Goal: Task Accomplishment & Management: Manage account settings

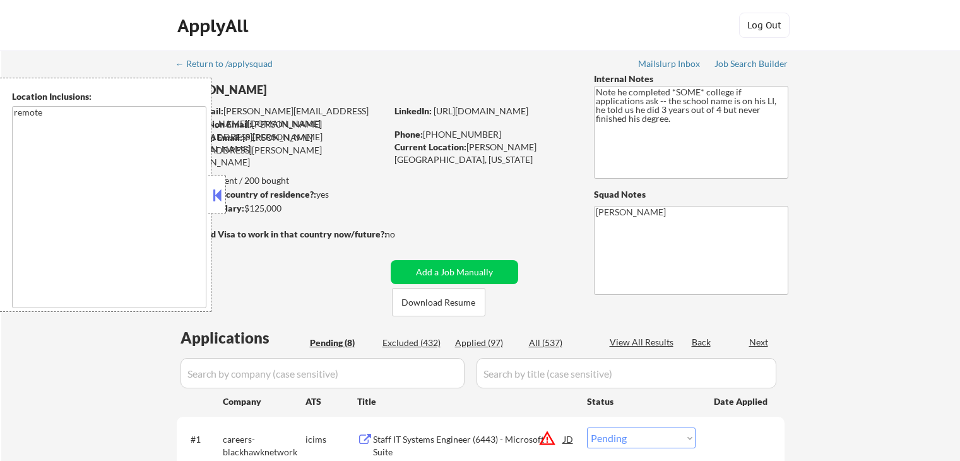
select select ""pending""
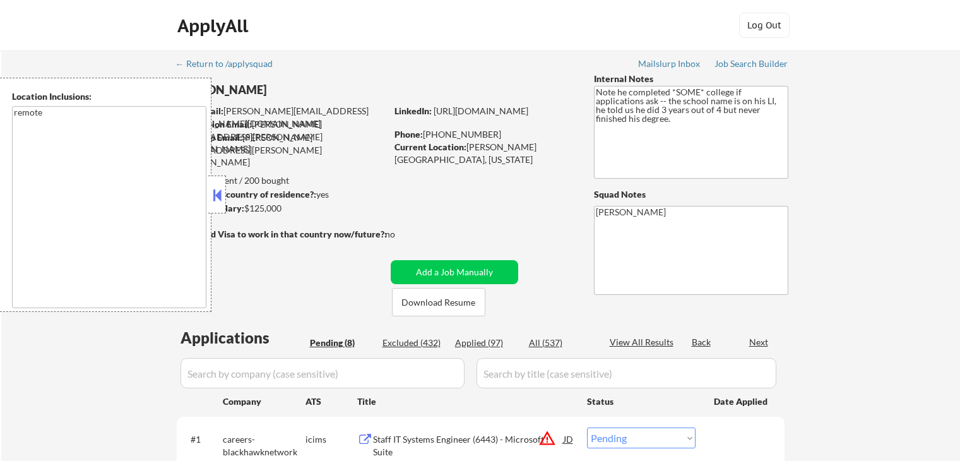
select select ""pending""
click at [218, 185] on button at bounding box center [217, 194] width 14 height 19
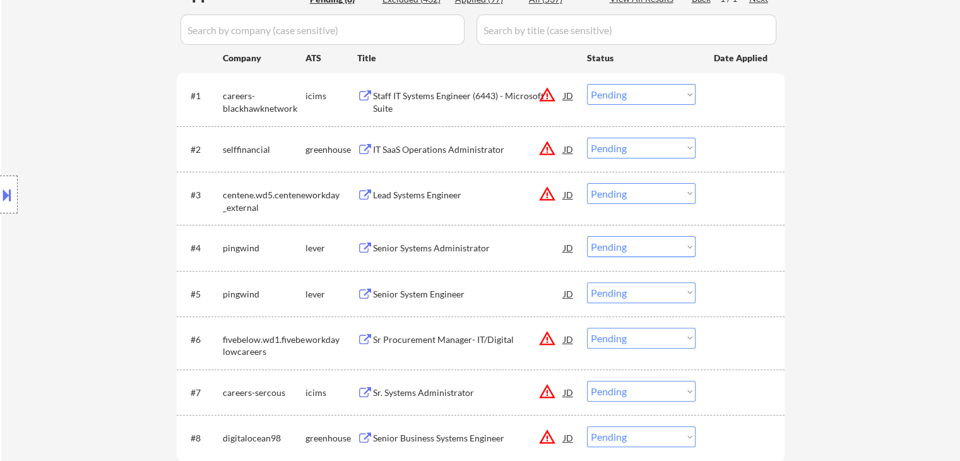
scroll to position [315, 0]
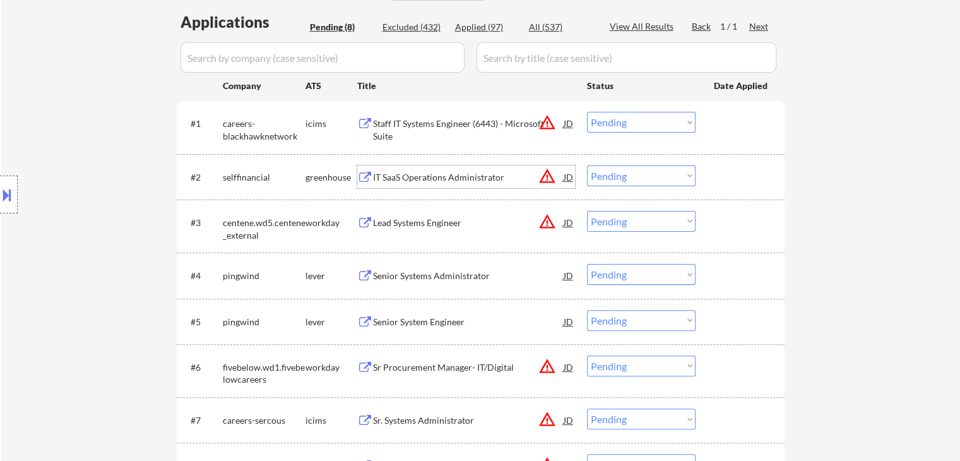
click at [431, 175] on div "IT SaaS Operations Administrator" at bounding box center [468, 177] width 191 height 13
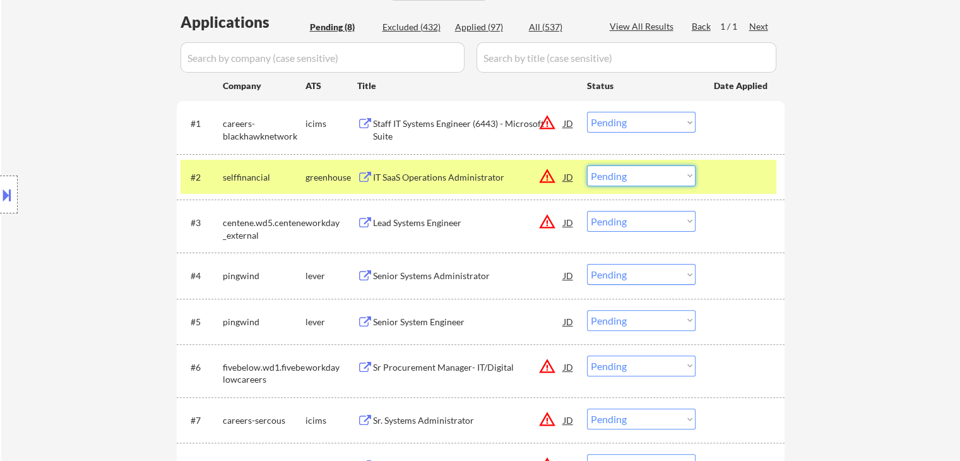
click at [621, 177] on select "Choose an option... Pending Applied Excluded (Questions) Excluded (Expired) Exc…" at bounding box center [641, 175] width 109 height 21
click at [587, 165] on select "Choose an option... Pending Applied Excluded (Questions) Excluded (Expired) Exc…" at bounding box center [641, 175] width 109 height 21
select select ""pending""
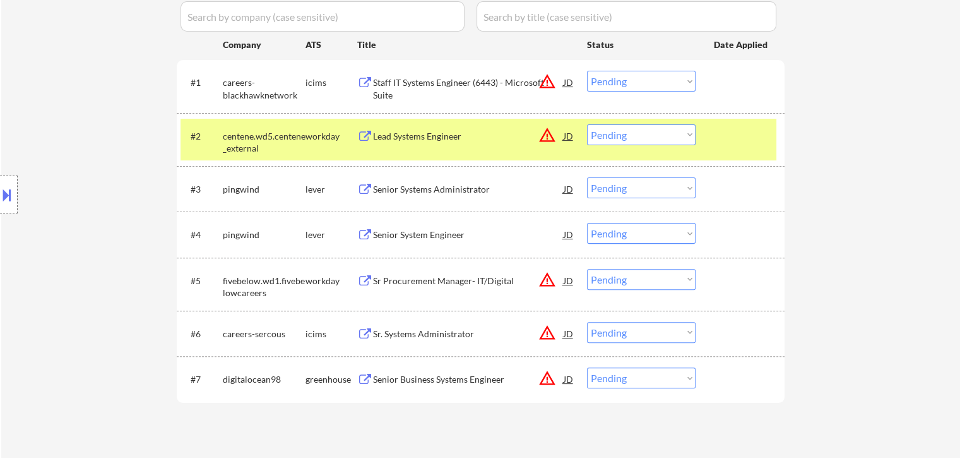
scroll to position [442, 0]
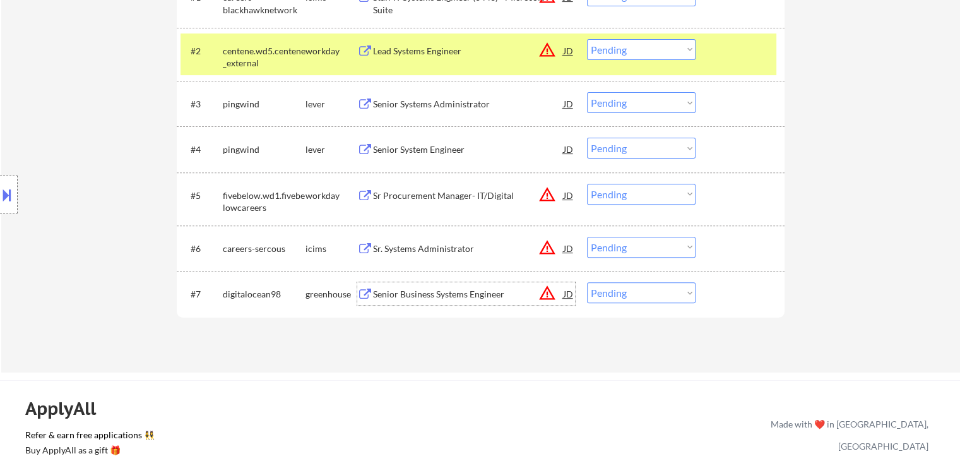
click at [401, 291] on div "Senior Business Systems Engineer" at bounding box center [468, 294] width 191 height 13
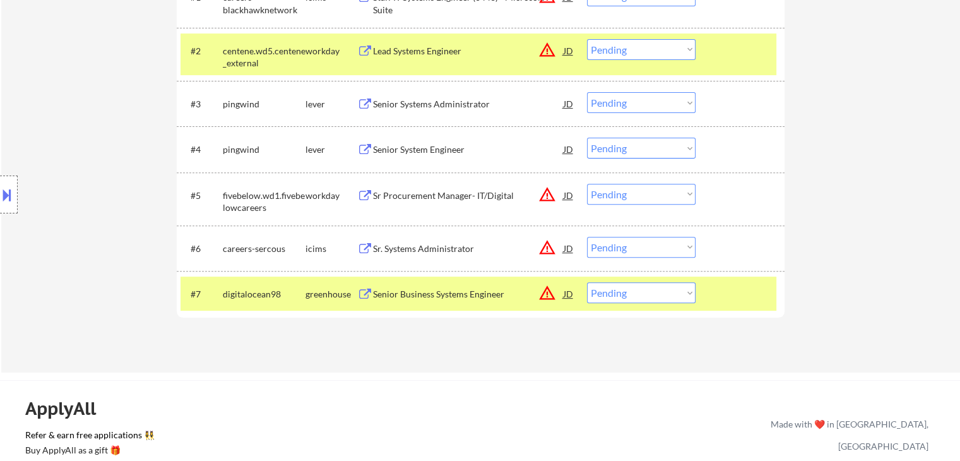
click at [1, 194] on button at bounding box center [7, 194] width 14 height 21
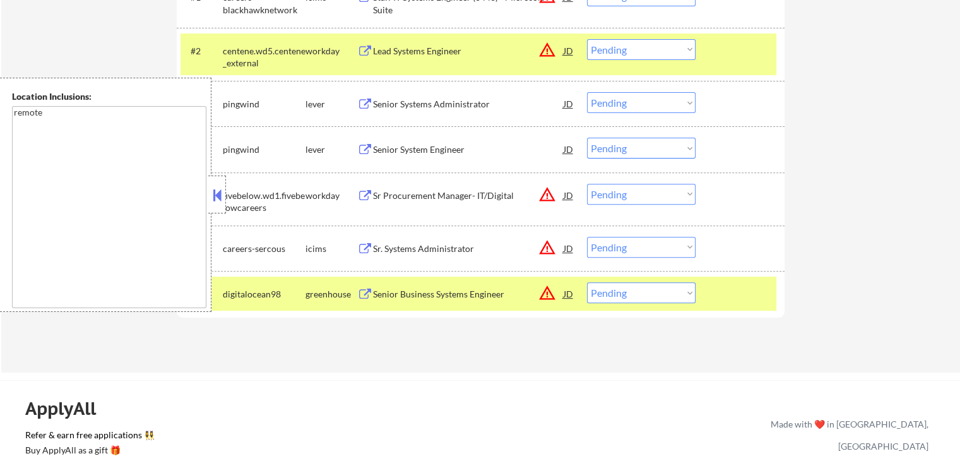
click at [399, 295] on div "Senior Business Systems Engineer" at bounding box center [468, 294] width 191 height 13
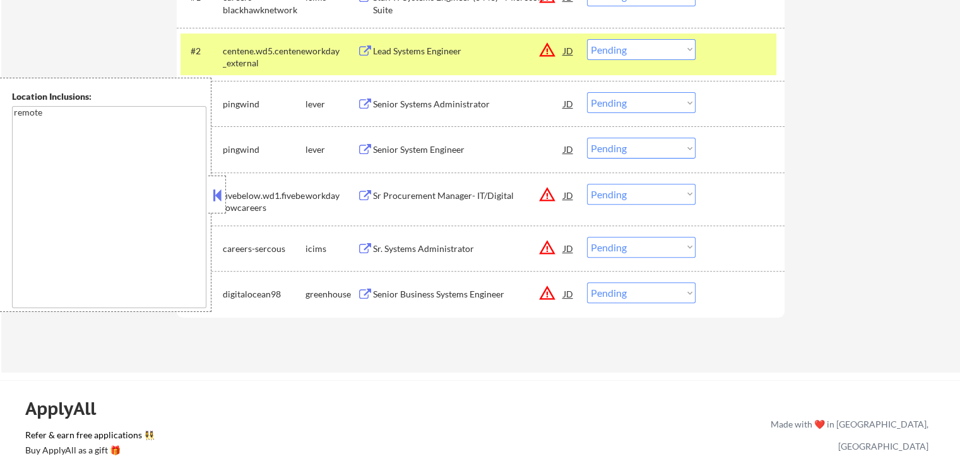
click at [214, 200] on button at bounding box center [217, 194] width 14 height 19
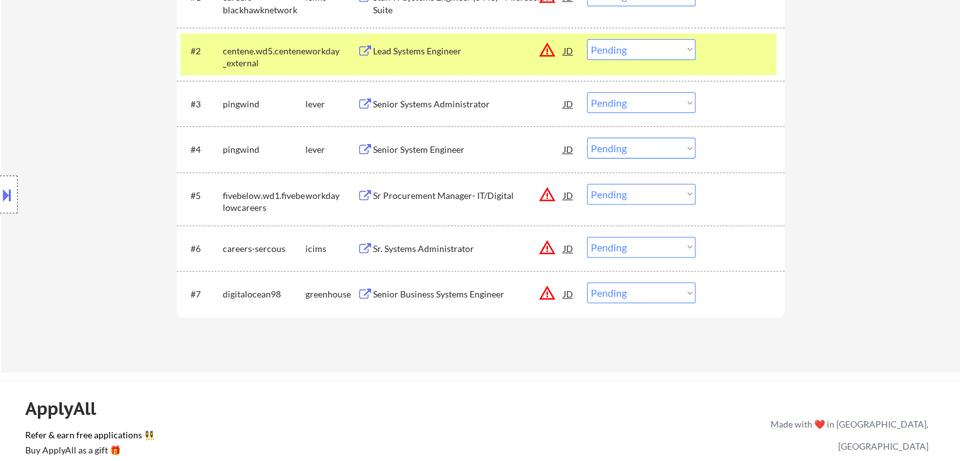
click at [628, 295] on select "Choose an option... Pending Applied Excluded (Questions) Excluded (Expired) Exc…" at bounding box center [641, 292] width 109 height 21
select select ""applied""
click at [587, 282] on select "Choose an option... Pending Applied Excluded (Questions) Excluded (Expired) Exc…" at bounding box center [641, 292] width 109 height 21
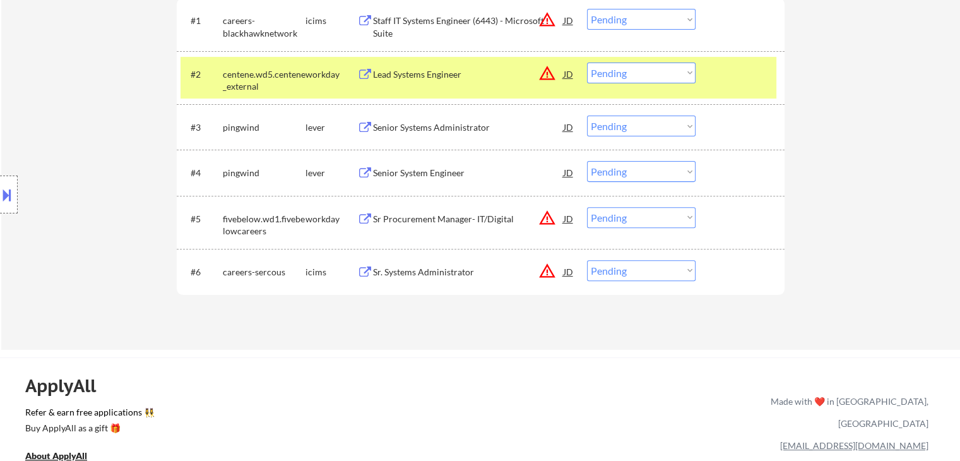
scroll to position [379, 0]
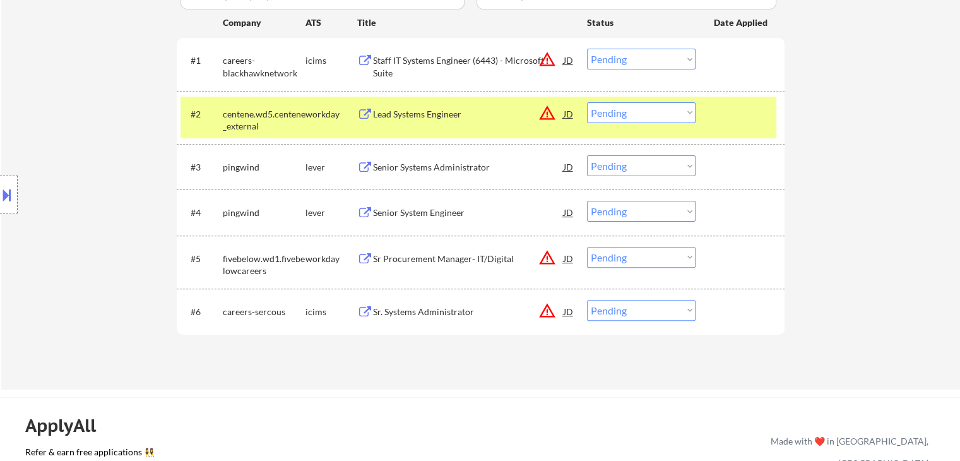
click at [385, 161] on div "Senior Systems Administrator" at bounding box center [468, 167] width 191 height 13
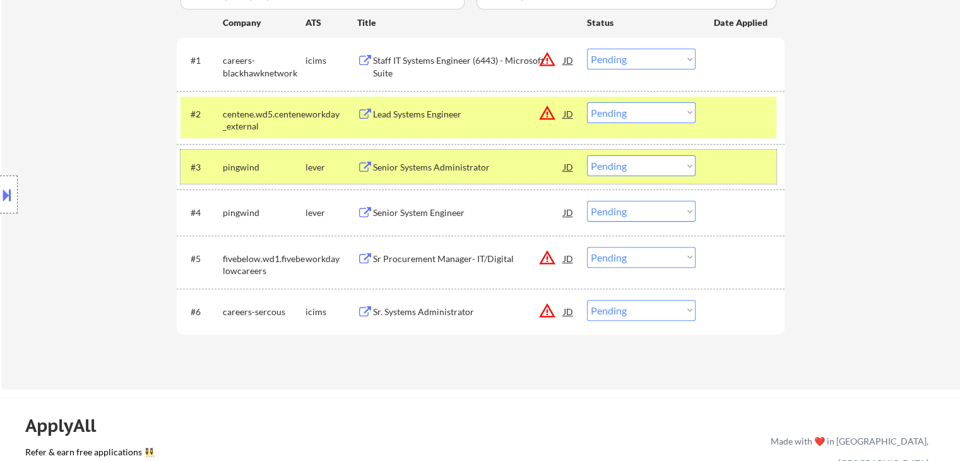
click at [637, 179] on div "#3 pingwind lever Senior Systems Administrator JD warning_amber Choose an optio…" at bounding box center [478, 167] width 596 height 34
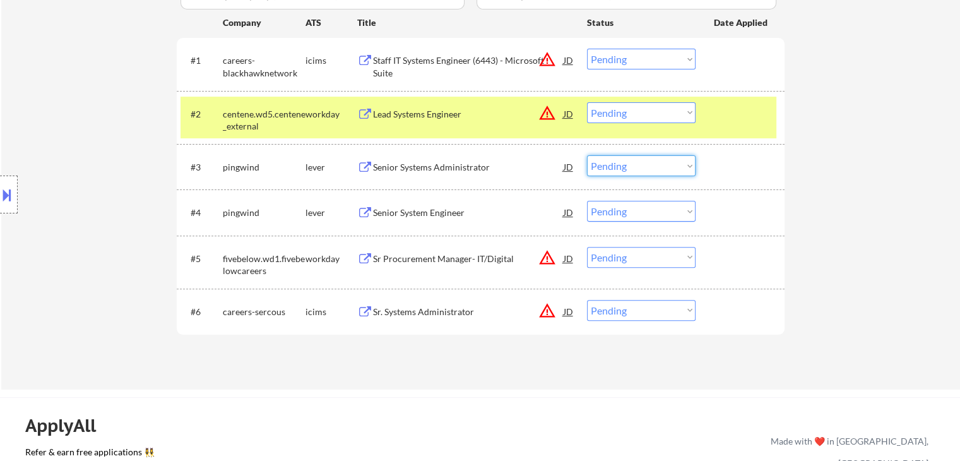
click at [636, 171] on select "Choose an option... Pending Applied Excluded (Questions) Excluded (Expired) Exc…" at bounding box center [641, 165] width 109 height 21
click at [587, 155] on select "Choose an option... Pending Applied Excluded (Questions) Excluded (Expired) Exc…" at bounding box center [641, 165] width 109 height 21
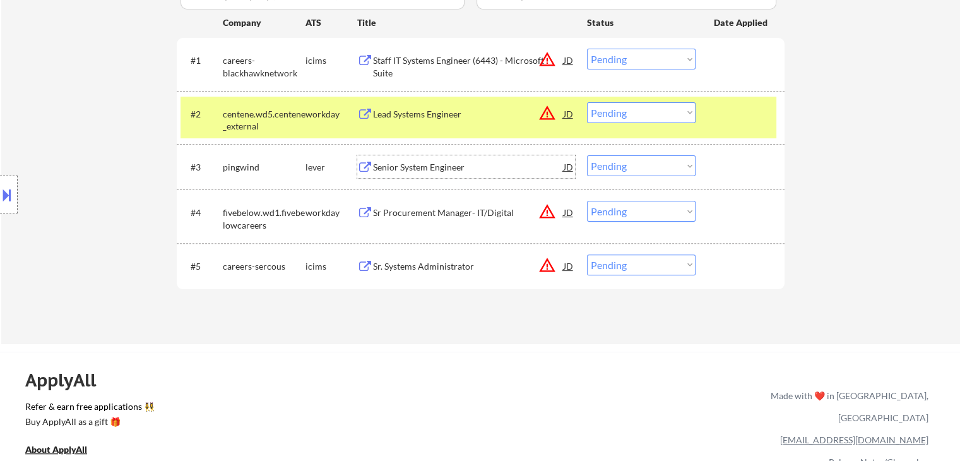
click at [433, 168] on div "Senior System Engineer" at bounding box center [468, 167] width 191 height 13
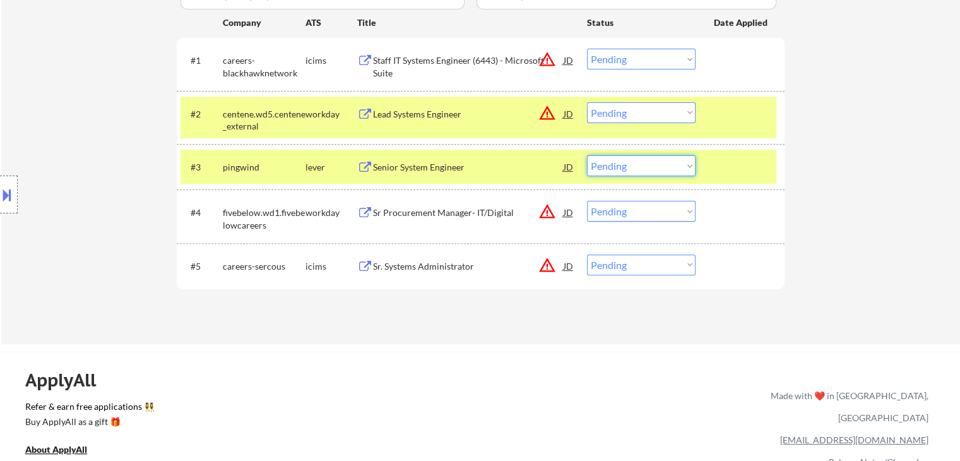
click at [629, 170] on select "Choose an option... Pending Applied Excluded (Questions) Excluded (Expired) Exc…" at bounding box center [641, 165] width 109 height 21
click at [587, 155] on select "Choose an option... Pending Applied Excluded (Questions) Excluded (Expired) Exc…" at bounding box center [641, 165] width 109 height 21
select select ""pending""
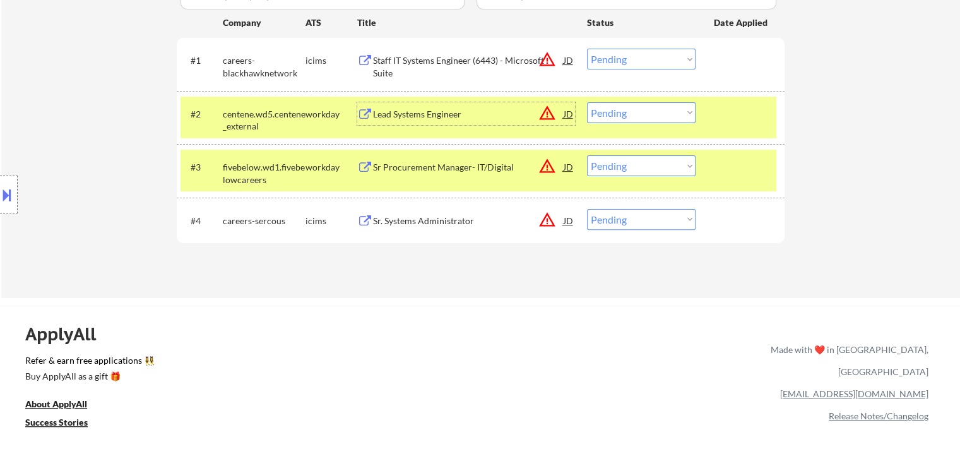
click at [430, 112] on div "Lead Systems Engineer" at bounding box center [468, 114] width 191 height 13
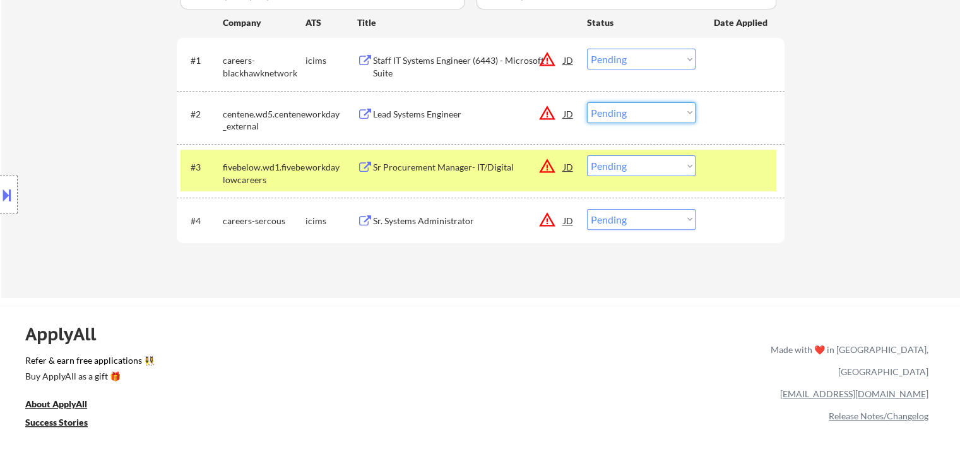
click at [618, 109] on select "Choose an option... Pending Applied Excluded (Questions) Excluded (Expired) Exc…" at bounding box center [641, 112] width 109 height 21
click at [587, 102] on select "Choose an option... Pending Applied Excluded (Questions) Excluded (Expired) Exc…" at bounding box center [641, 112] width 109 height 21
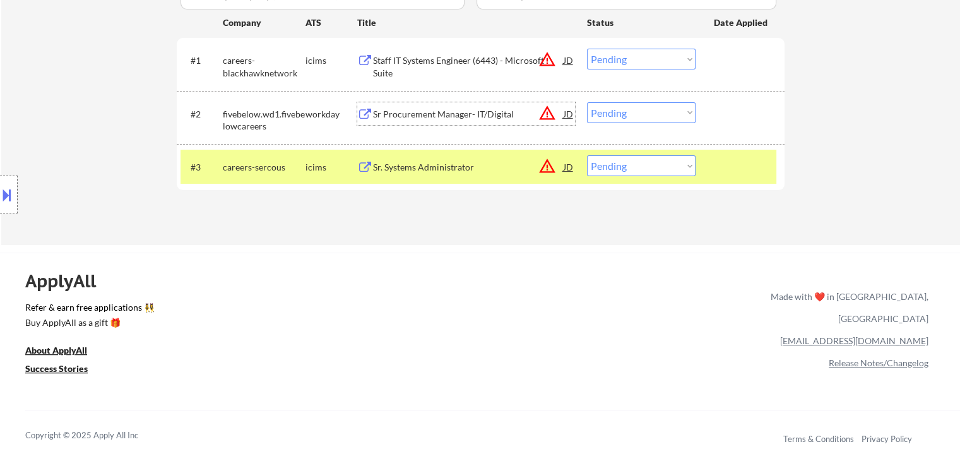
click at [416, 114] on div "Sr Procurement Manager- IT/Digital" at bounding box center [468, 114] width 191 height 13
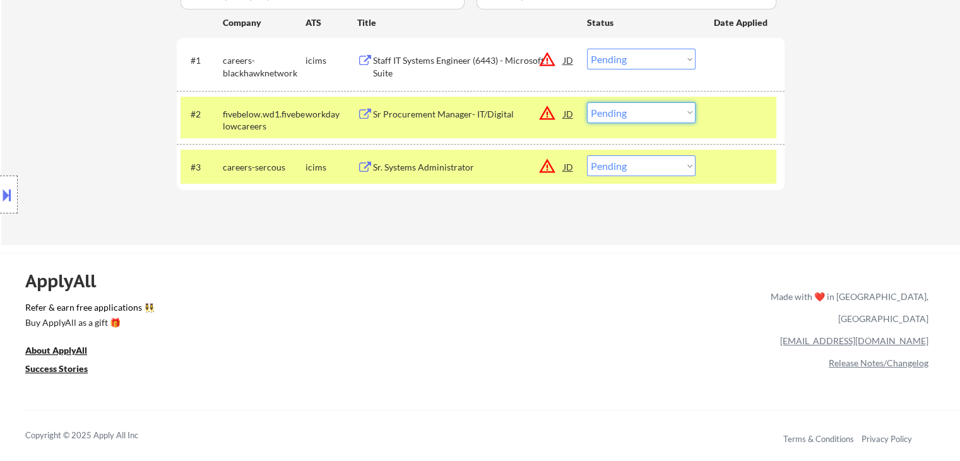
click at [633, 117] on select "Choose an option... Pending Applied Excluded (Questions) Excluded (Expired) Exc…" at bounding box center [641, 112] width 109 height 21
click at [587, 102] on select "Choose an option... Pending Applied Excluded (Questions) Excluded (Expired) Exc…" at bounding box center [641, 112] width 109 height 21
select select ""pending""
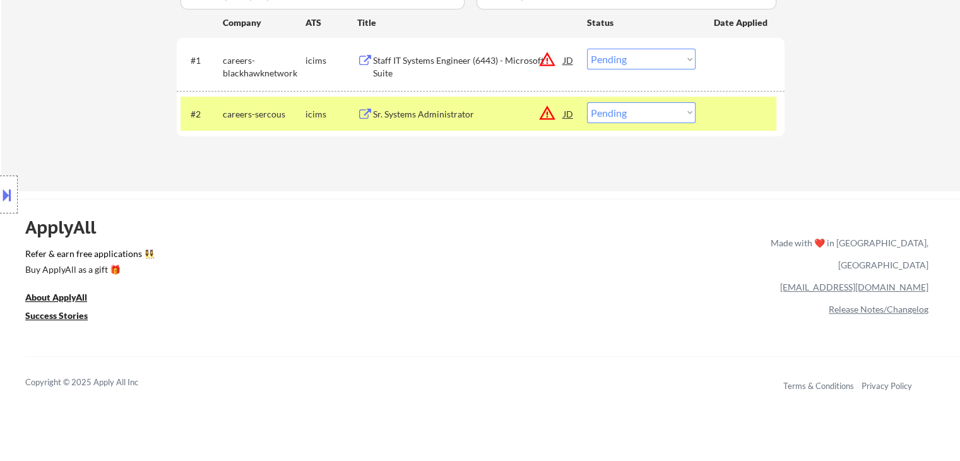
click at [469, 62] on div "Staff IT Systems Engineer (6443) - Microsoft Suite" at bounding box center [468, 66] width 191 height 25
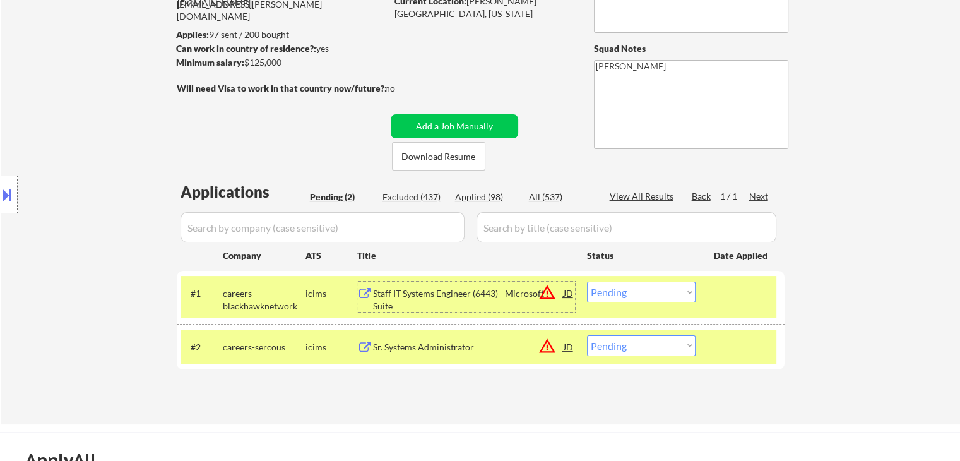
scroll to position [126, 0]
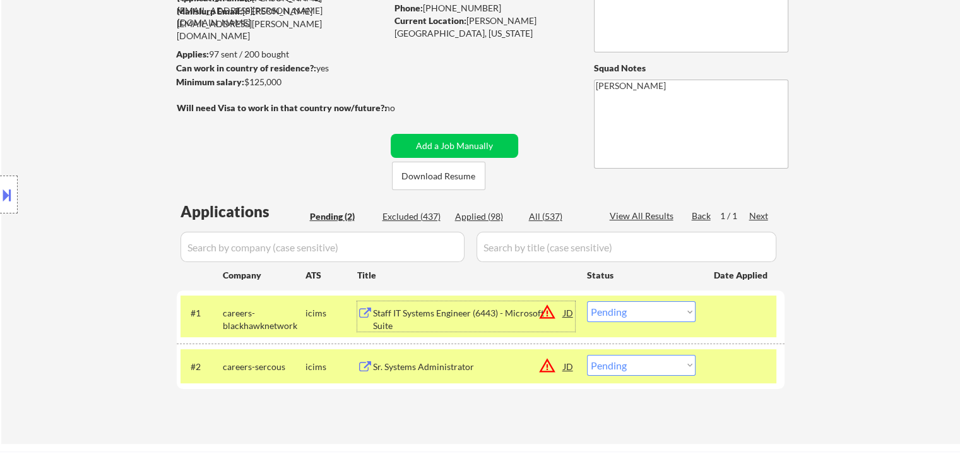
click at [403, 359] on div "Sr. Systems Administrator" at bounding box center [468, 366] width 191 height 23
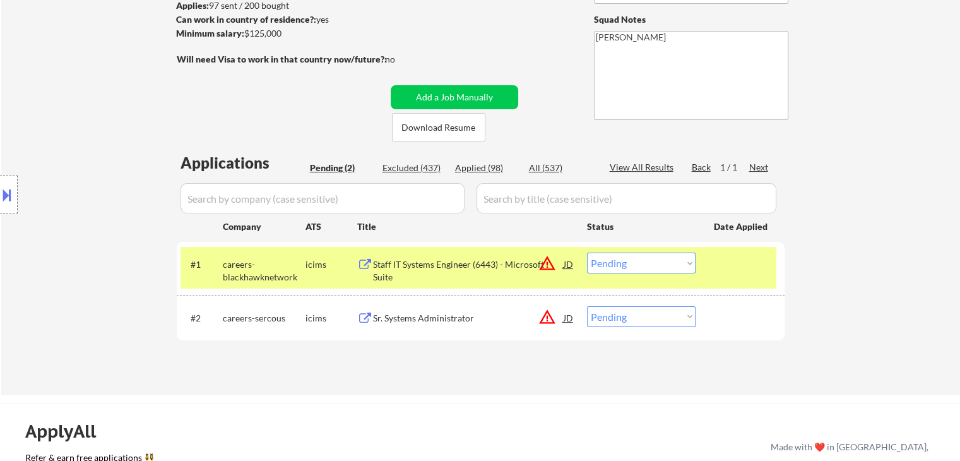
scroll to position [252, 0]
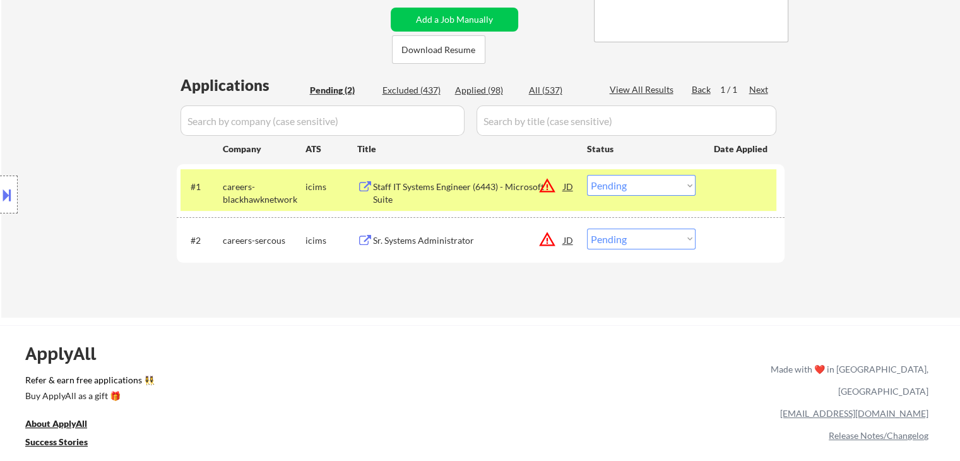
click at [610, 187] on select "Choose an option... Pending Applied Excluded (Questions) Excluded (Expired) Exc…" at bounding box center [641, 185] width 109 height 21
click at [587, 175] on select "Choose an option... Pending Applied Excluded (Questions) Excluded (Expired) Exc…" at bounding box center [641, 185] width 109 height 21
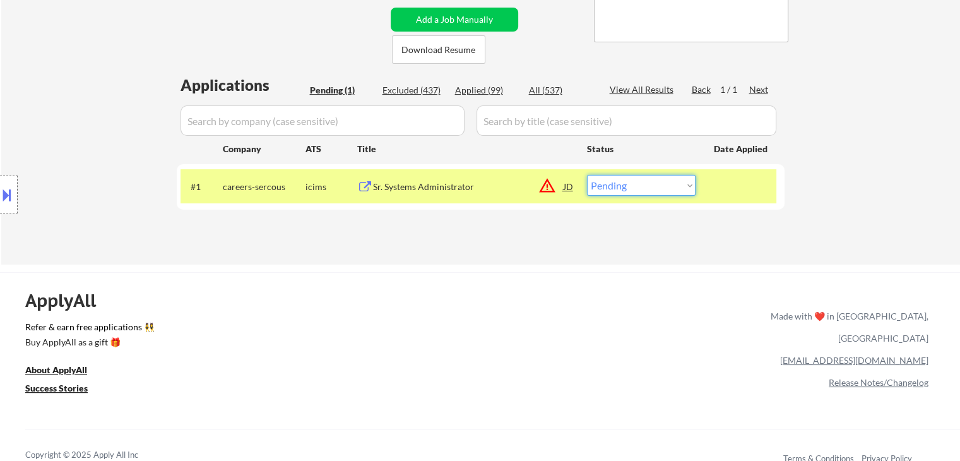
click at [636, 184] on select "Choose an option... Pending Applied Excluded (Questions) Excluded (Expired) Exc…" at bounding box center [641, 185] width 109 height 21
select select ""excluded__location_""
click at [587, 175] on select "Choose an option... Pending Applied Excluded (Questions) Excluded (Expired) Exc…" at bounding box center [641, 185] width 109 height 21
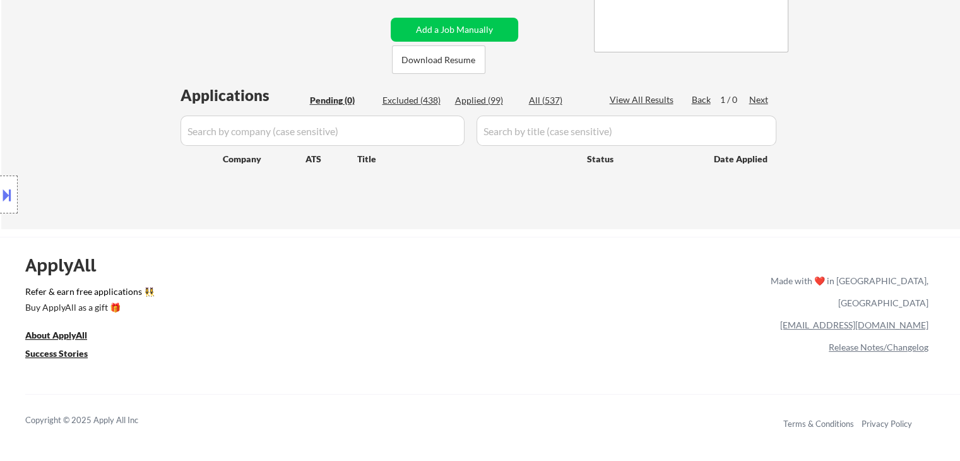
scroll to position [315, 0]
